Goal: Transaction & Acquisition: Purchase product/service

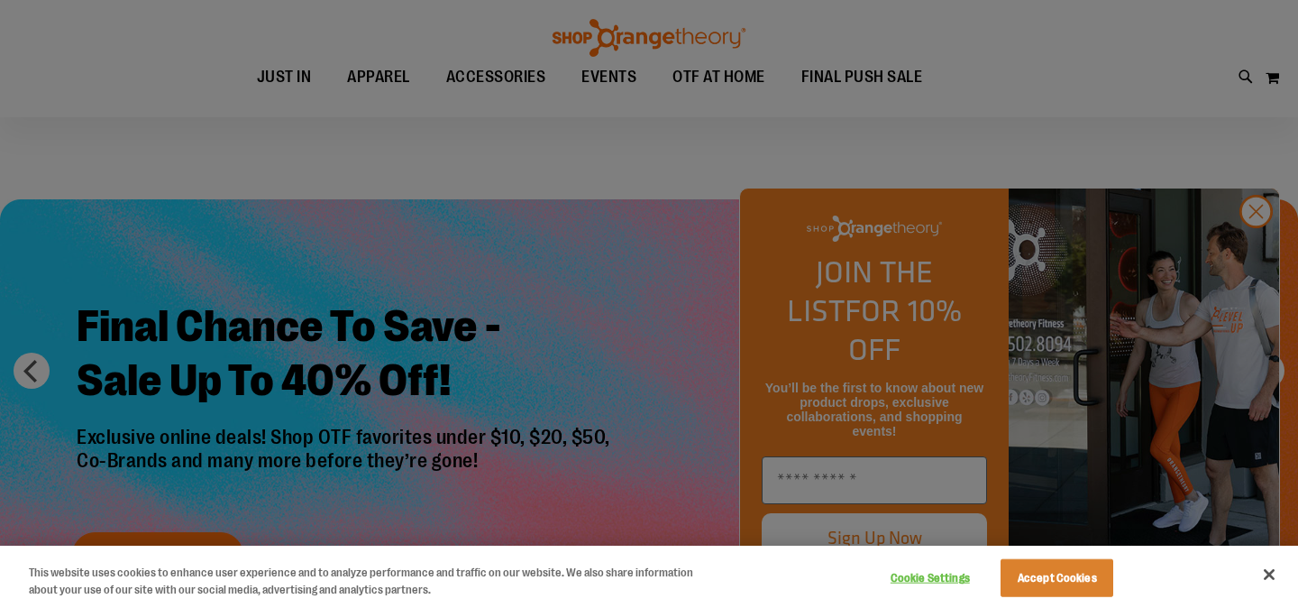
scroll to position [135, 0]
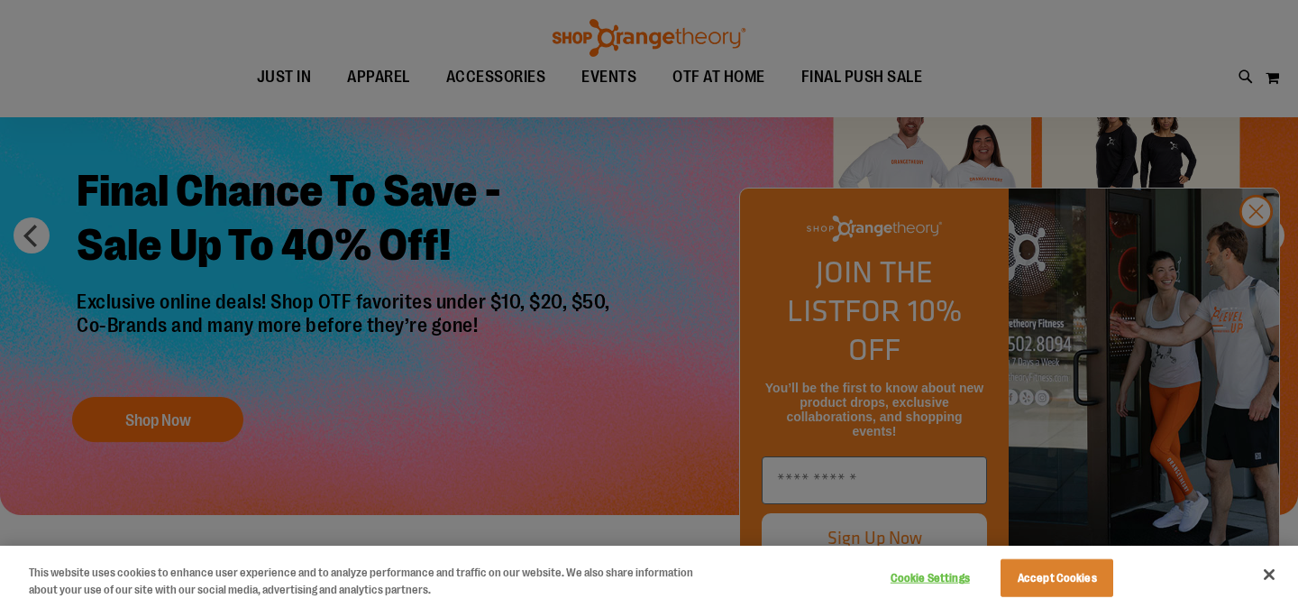
click at [1255, 254] on div at bounding box center [649, 304] width 1298 height 608
click at [1069, 585] on button "Accept Cookies" at bounding box center [1057, 578] width 113 height 38
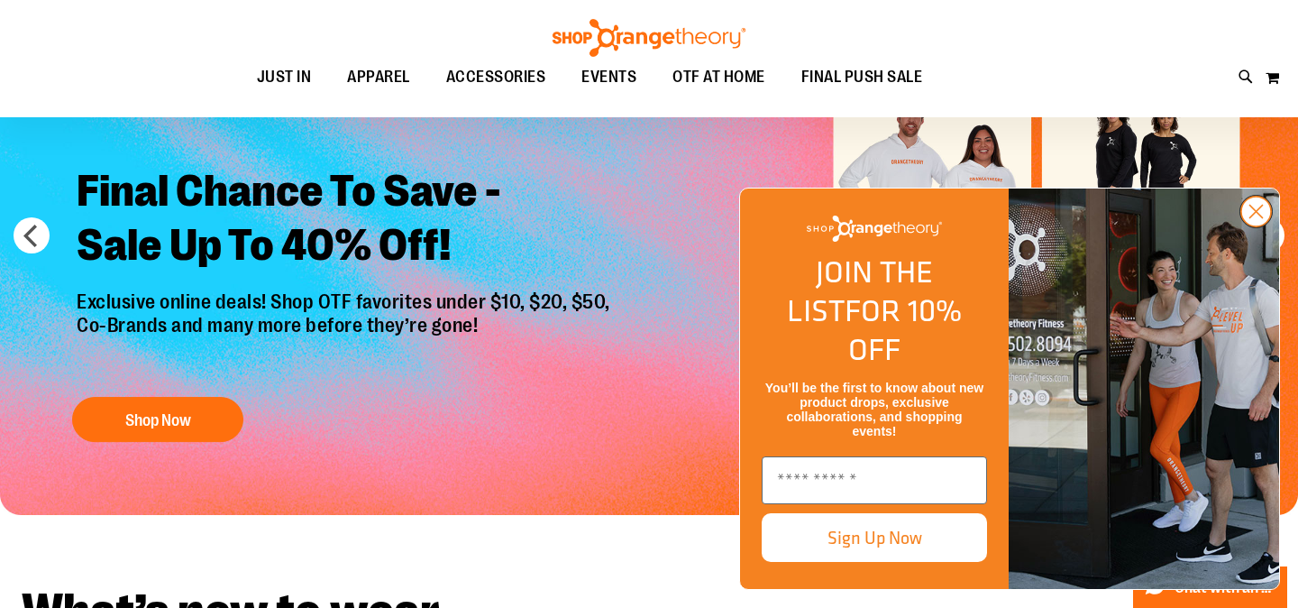
click at [1244, 226] on circle "Close dialog" at bounding box center [1256, 212] width 30 height 30
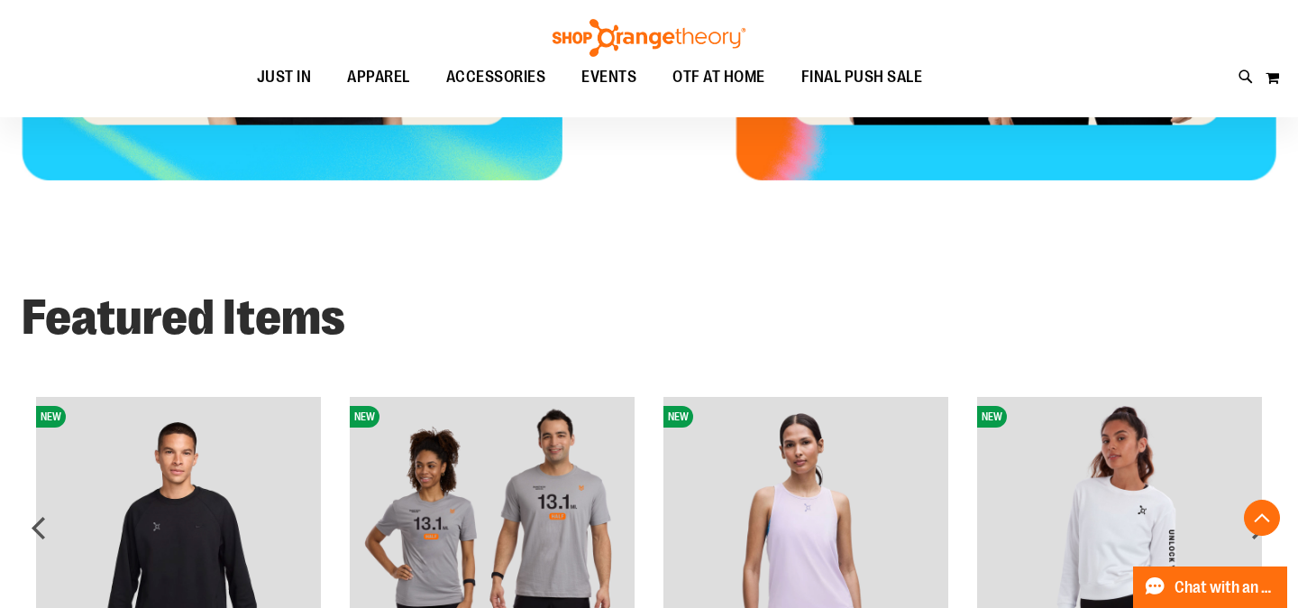
scroll to position [990, 0]
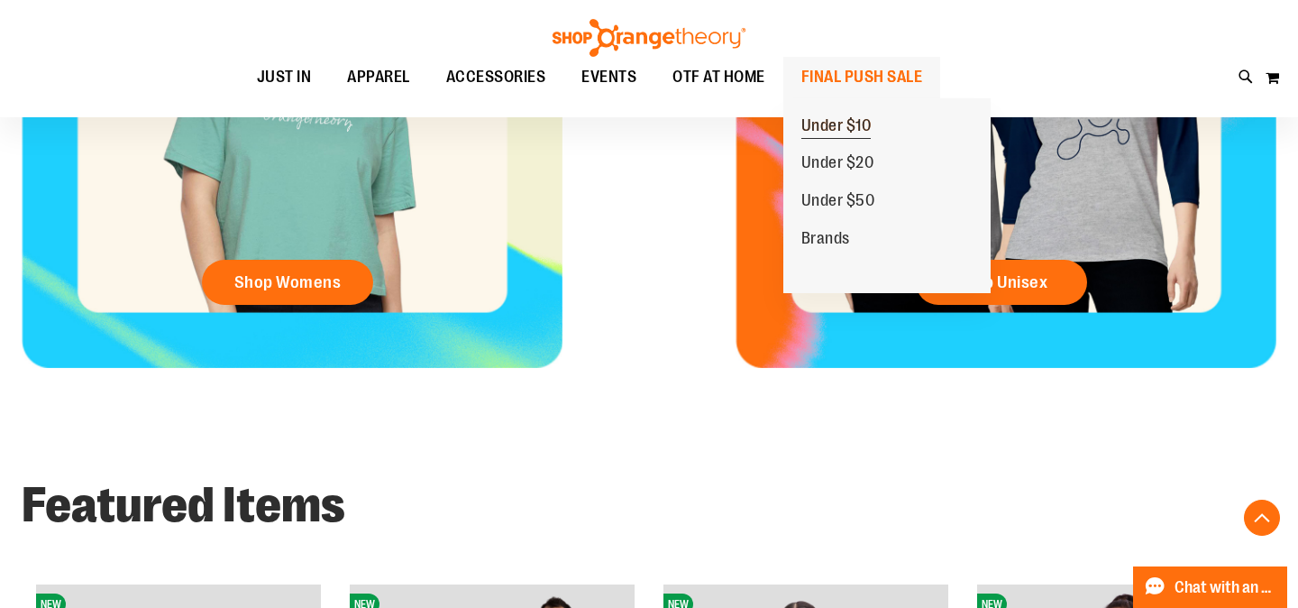
click at [820, 123] on span "Under $10" at bounding box center [836, 127] width 70 height 23
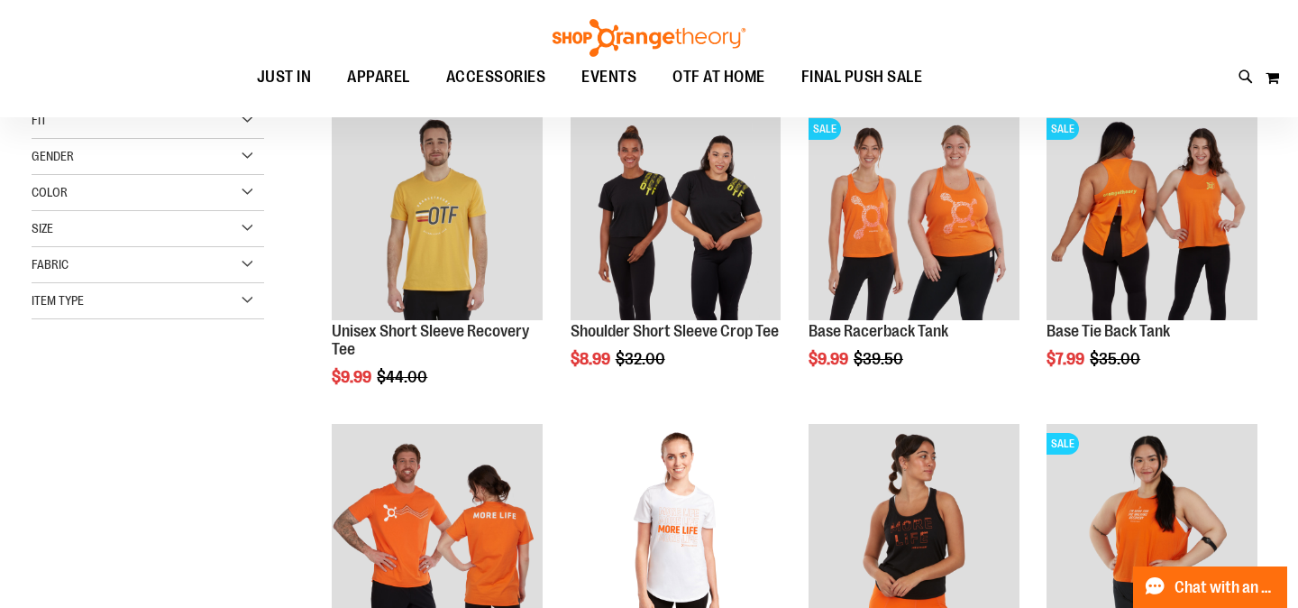
scroll to position [44, 0]
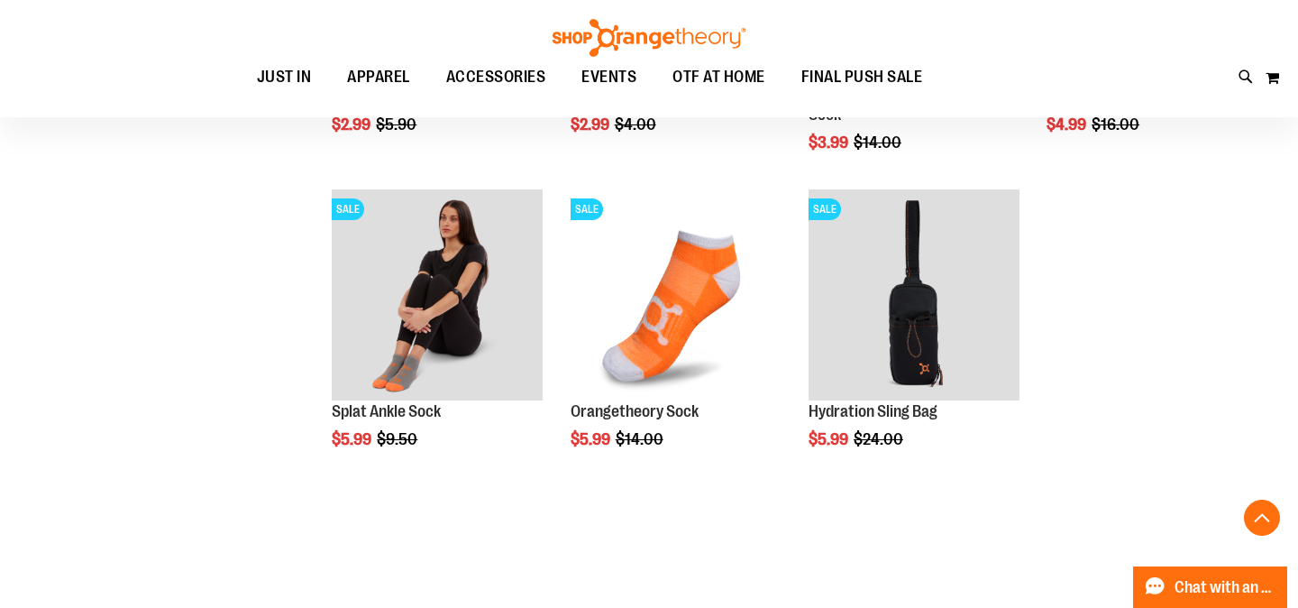
scroll to position [1236, 0]
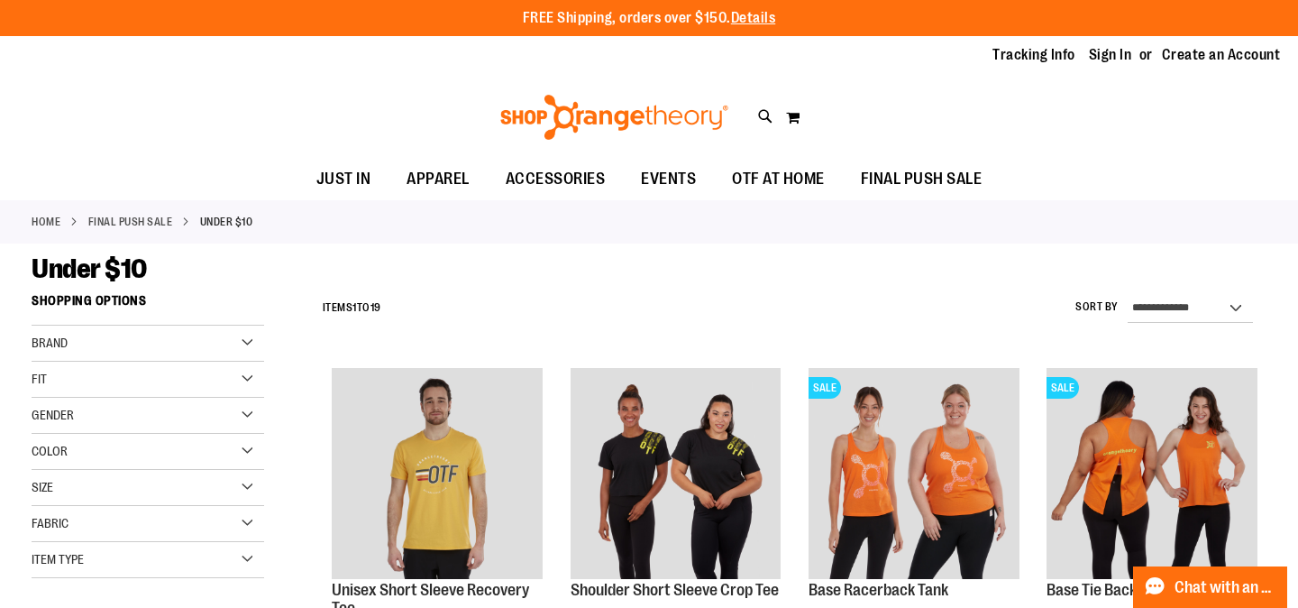
click at [153, 338] on div "Brand" at bounding box center [148, 343] width 233 height 36
click at [154, 341] on div "Brand" at bounding box center [148, 343] width 233 height 36
click at [154, 387] on div "Fit" at bounding box center [148, 380] width 233 height 36
click at [155, 387] on div "Fit" at bounding box center [148, 380] width 233 height 36
